Goal: Task Accomplishment & Management: Manage account settings

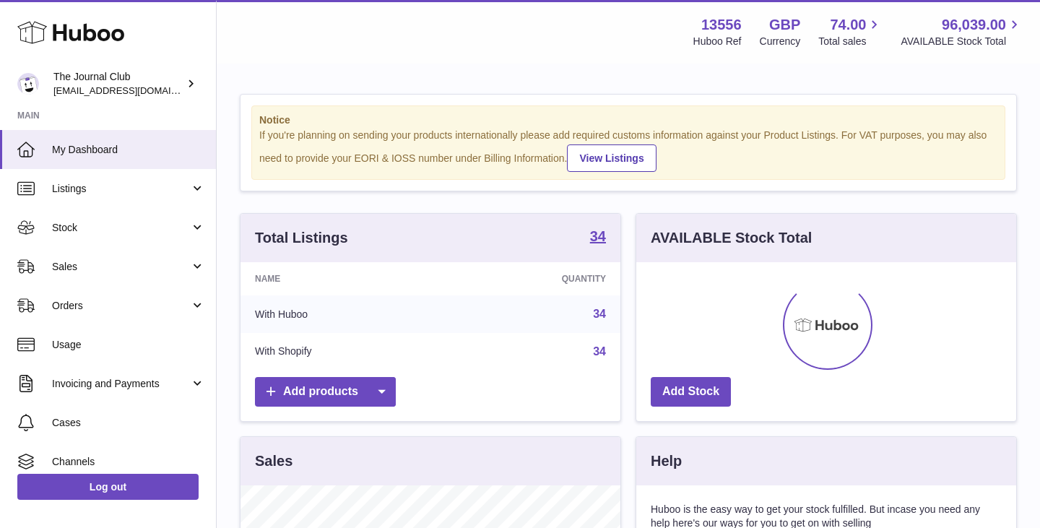
scroll to position [225, 380]
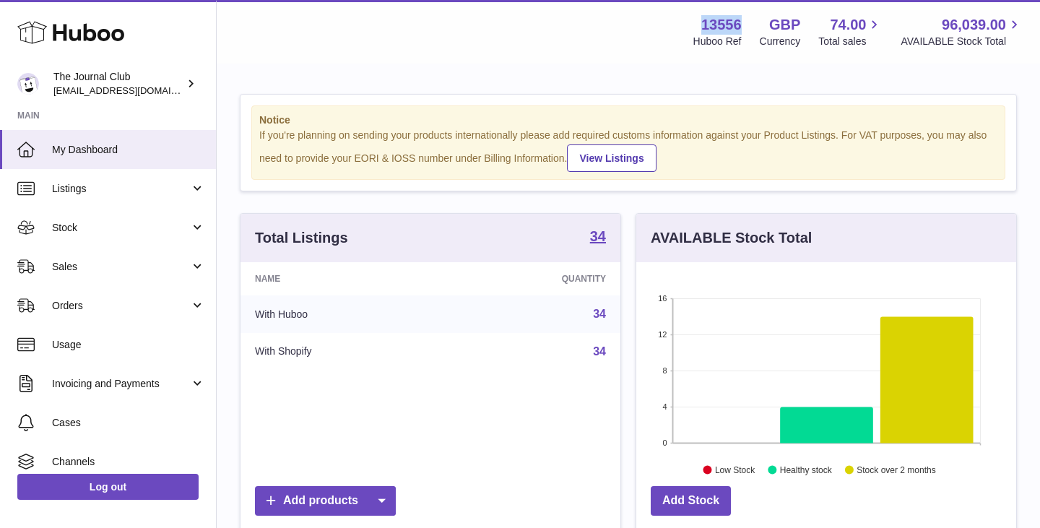
drag, startPoint x: 702, startPoint y: 21, endPoint x: 749, endPoint y: 21, distance: 47.0
click at [749, 21] on div "13556 Huboo Ref GBP Currency 74.00 Total sales 96,039.00 AVAILABLE Stock Total" at bounding box center [850, 31] width 348 height 33
copy strong "13556"
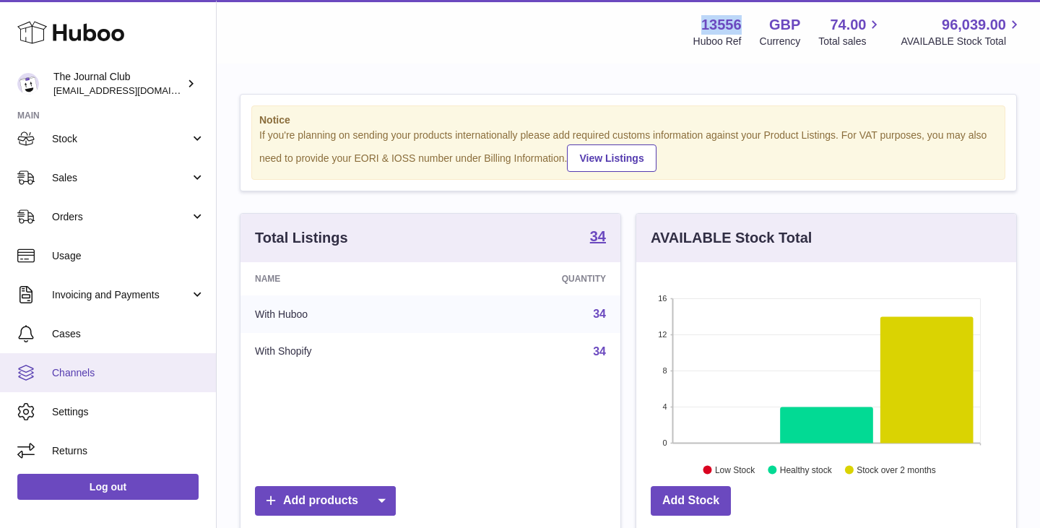
scroll to position [89, 0]
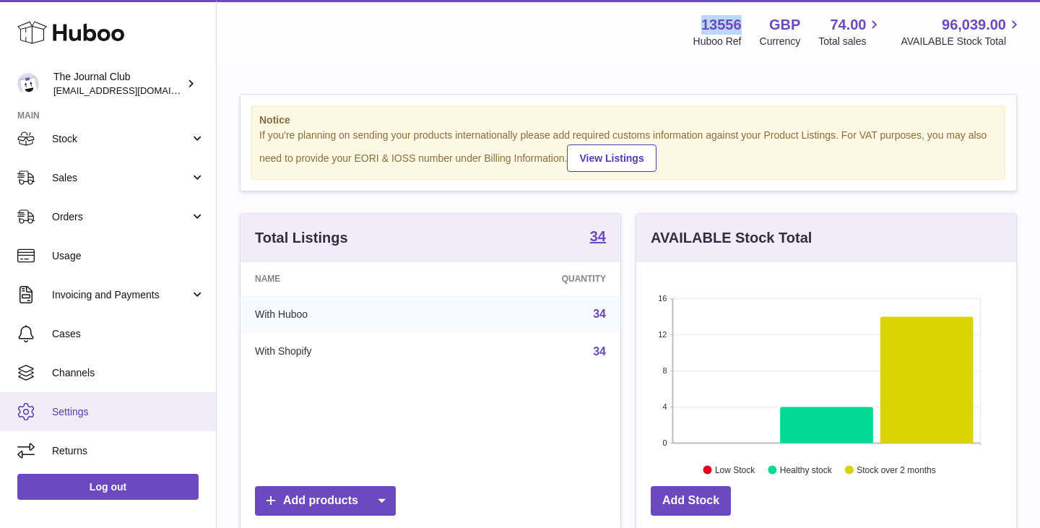
click at [100, 407] on span "Settings" at bounding box center [128, 412] width 153 height 14
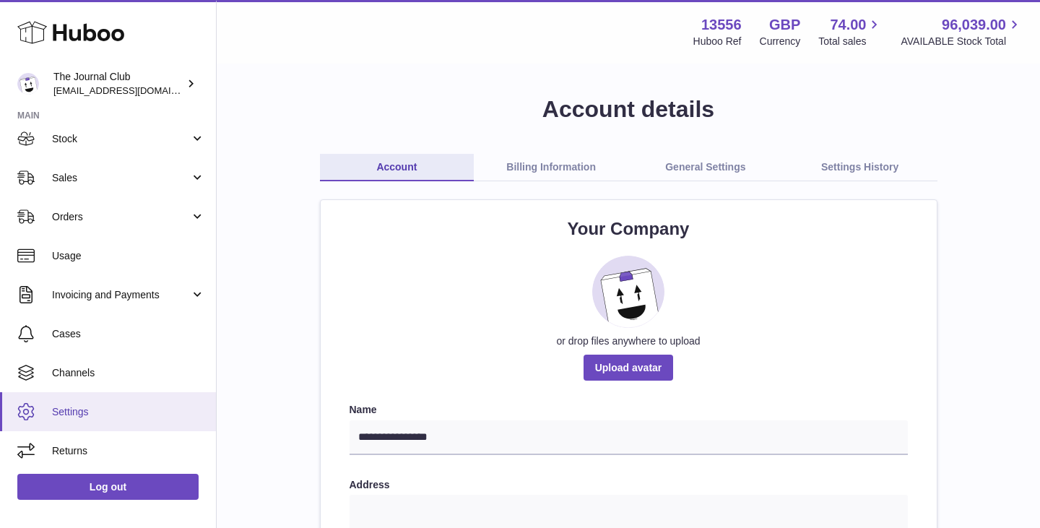
scroll to position [89, 0]
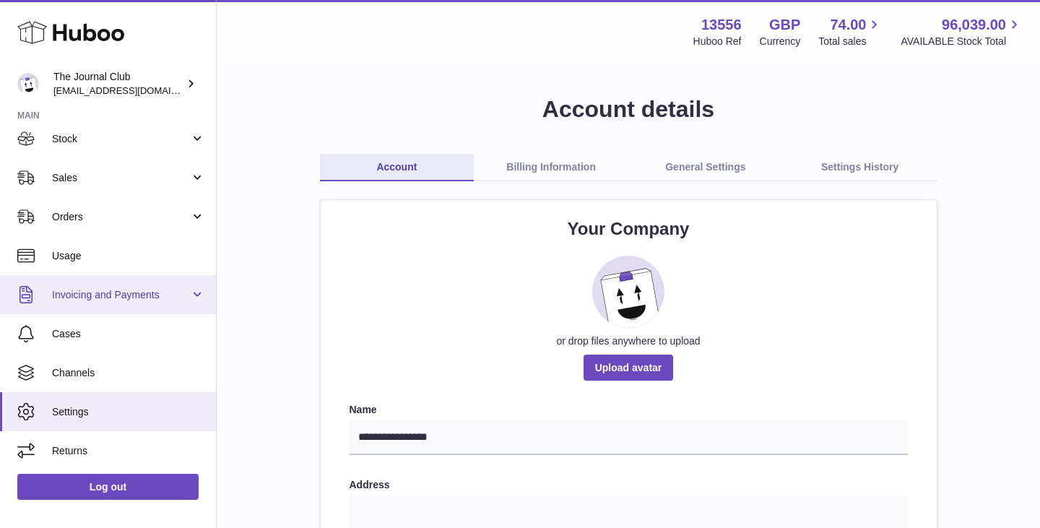
click at [125, 286] on link "Invoicing and Payments" at bounding box center [108, 294] width 216 height 39
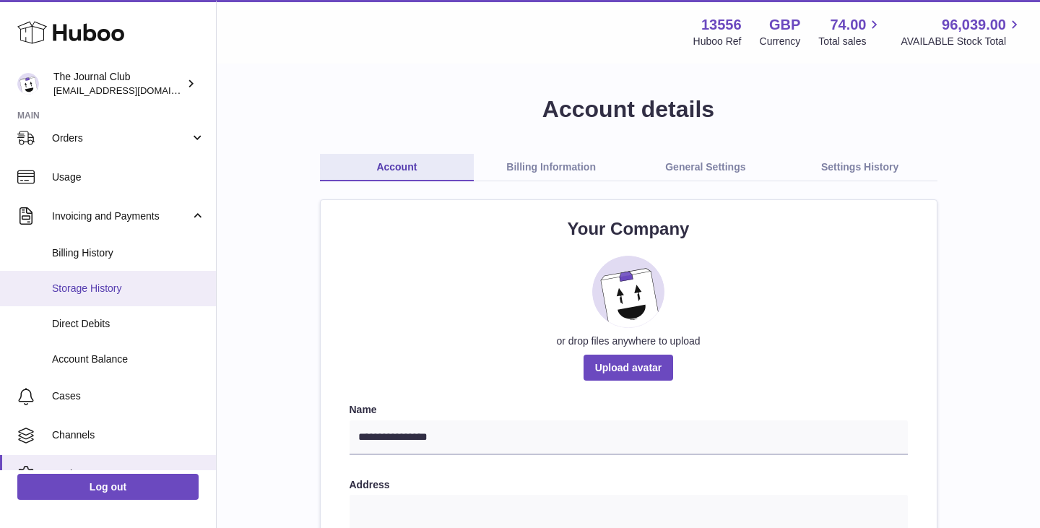
scroll to position [170, 0]
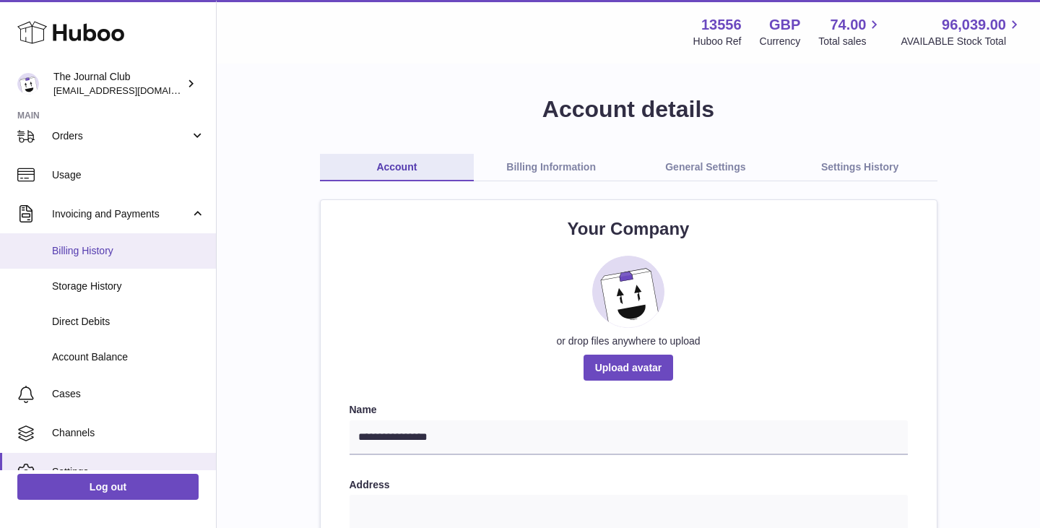
click at [90, 251] on span "Billing History" at bounding box center [128, 251] width 153 height 14
